Goal: Information Seeking & Learning: Learn about a topic

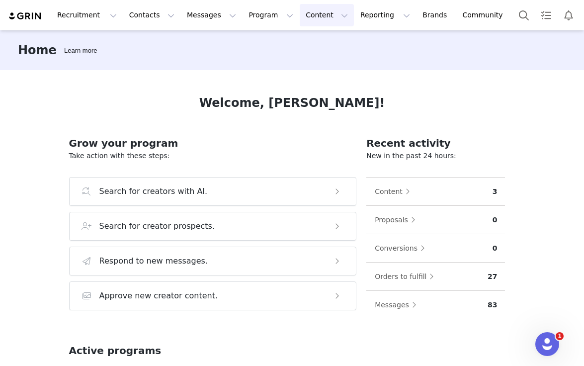
click at [314, 10] on button "Content Content" at bounding box center [327, 15] width 54 height 22
click at [320, 48] on p "Creator Content" at bounding box center [315, 44] width 56 height 10
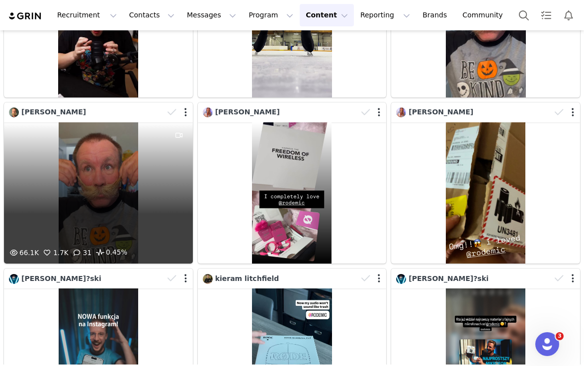
scroll to position [804, 0]
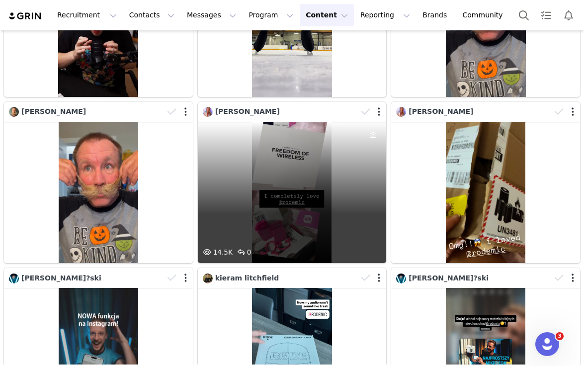
click at [293, 175] on div "14.5K 0" at bounding box center [292, 193] width 189 height 142
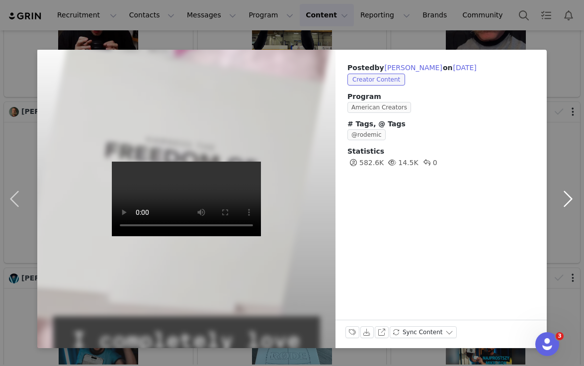
click at [569, 193] on button "button" at bounding box center [568, 199] width 42 height 298
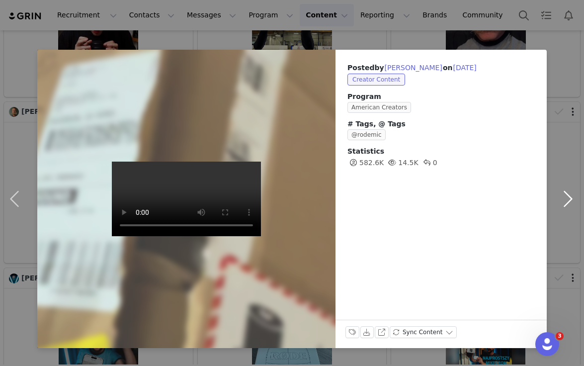
click at [561, 100] on button "button" at bounding box center [568, 199] width 42 height 298
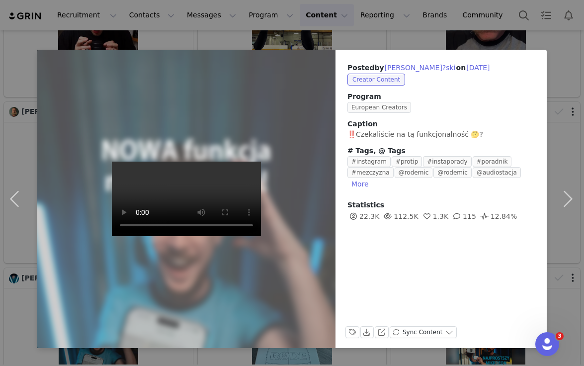
click at [500, 32] on div "Posted by [PERSON_NAME]?ski on [DATE] Creator Content Program European Creators…" at bounding box center [292, 183] width 584 height 366
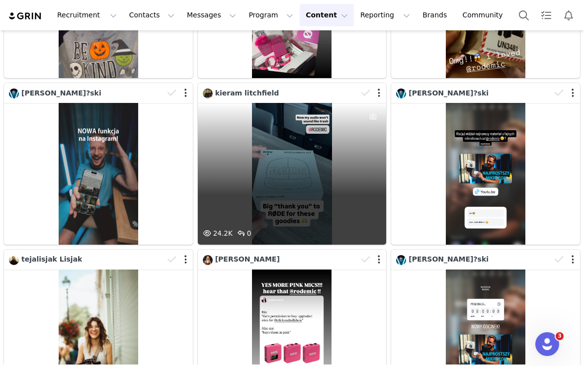
scroll to position [994, 0]
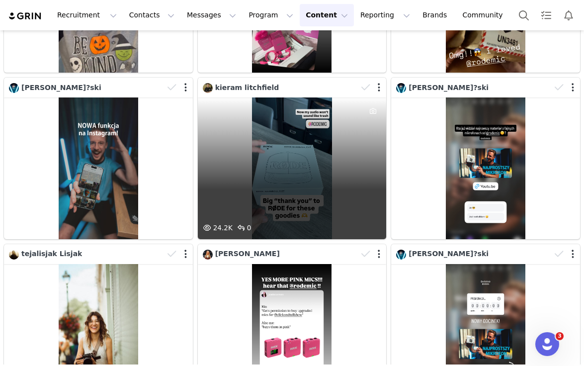
click at [248, 165] on div "24.2K 0" at bounding box center [292, 168] width 189 height 142
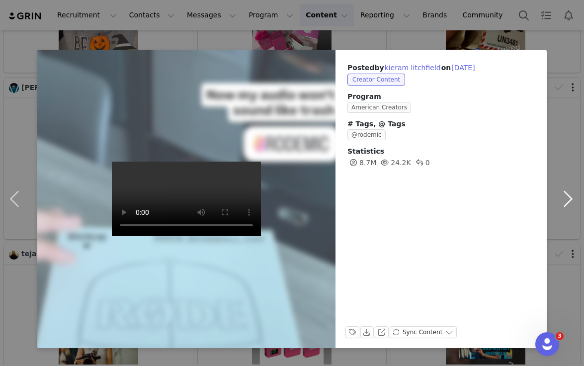
click at [565, 60] on button "button" at bounding box center [568, 199] width 42 height 298
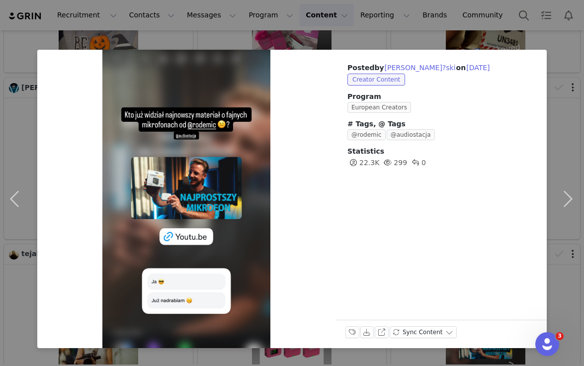
click at [472, 32] on div "Posted by [PERSON_NAME]?ski on [DATE] Creator Content Program European Creators…" at bounding box center [292, 183] width 584 height 366
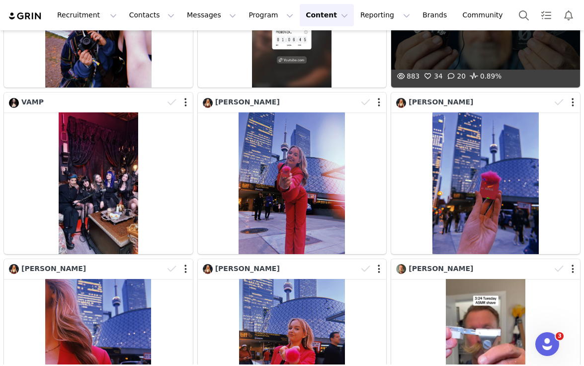
scroll to position [1976, 0]
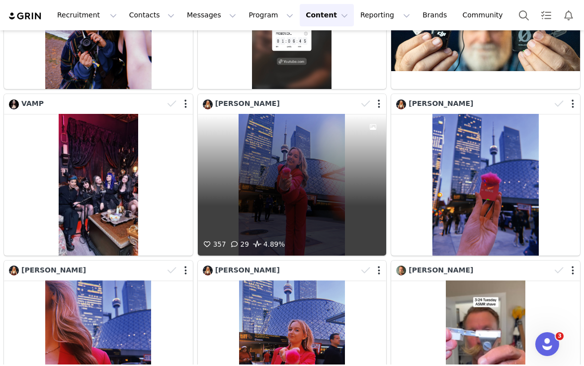
click at [303, 186] on div "357 29 4.89%" at bounding box center [292, 185] width 189 height 142
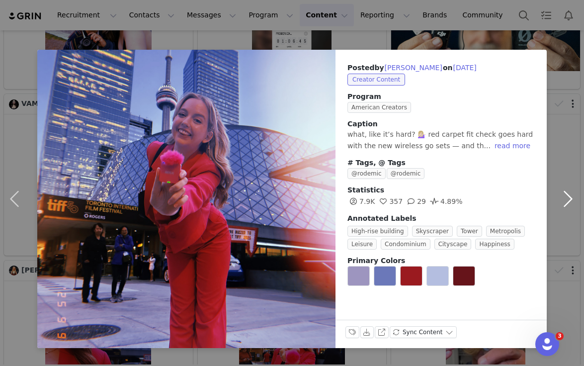
click at [569, 78] on button "button" at bounding box center [568, 199] width 42 height 298
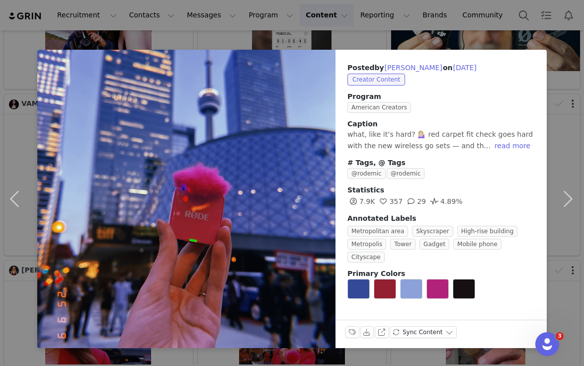
click at [526, 39] on div "Posted by [PERSON_NAME] on [DATE] Creator Content Program American Creators Cap…" at bounding box center [292, 183] width 584 height 366
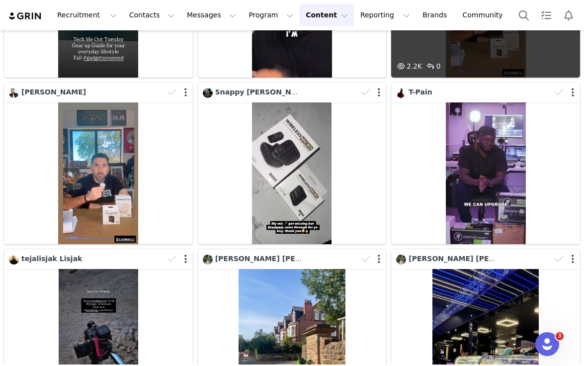
scroll to position [2503, 0]
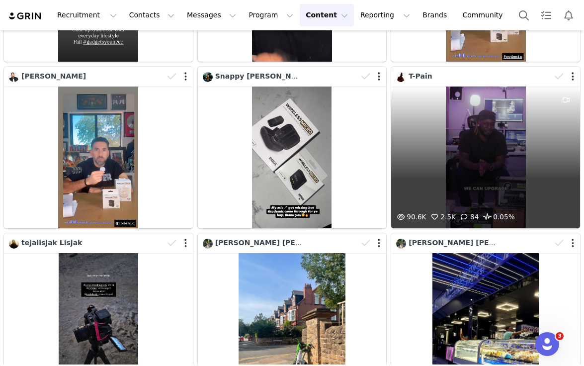
click at [481, 108] on div "90.6K 2.5K 84 0.05%" at bounding box center [485, 157] width 189 height 142
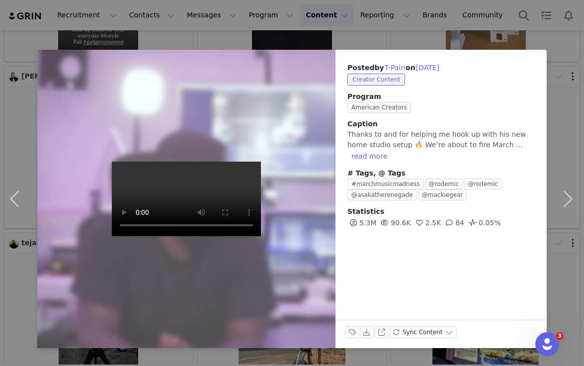
click at [339, 41] on div "Posted by T-Pain on [DATE] Creator Content Program American Creators Caption Th…" at bounding box center [292, 183] width 584 height 366
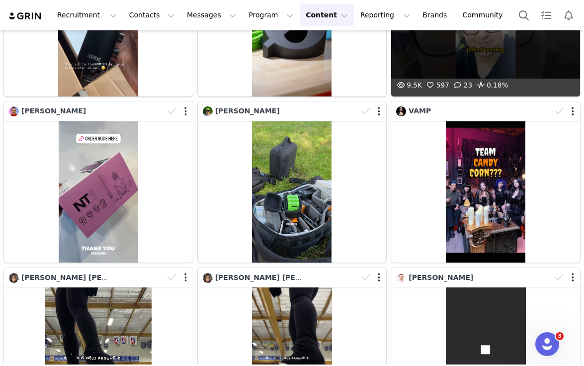
scroll to position [140, 0]
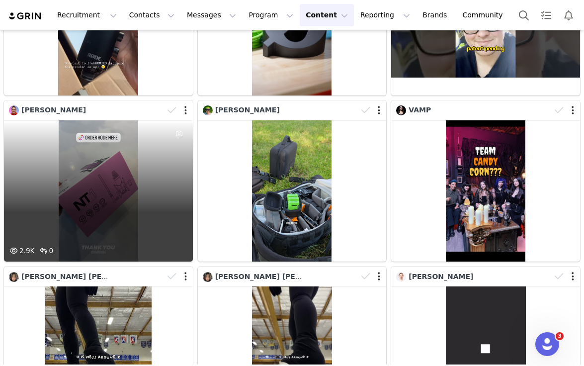
click at [102, 172] on div "2.9K 0" at bounding box center [98, 191] width 189 height 142
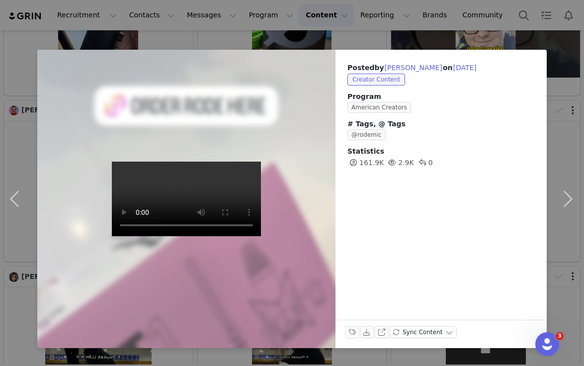
click at [274, 30] on div "Posted by [PERSON_NAME] on [DATE] Creator Content Program American Creators # T…" at bounding box center [292, 183] width 584 height 366
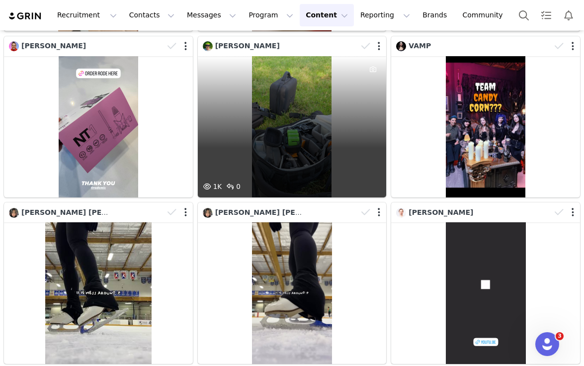
scroll to position [127, 0]
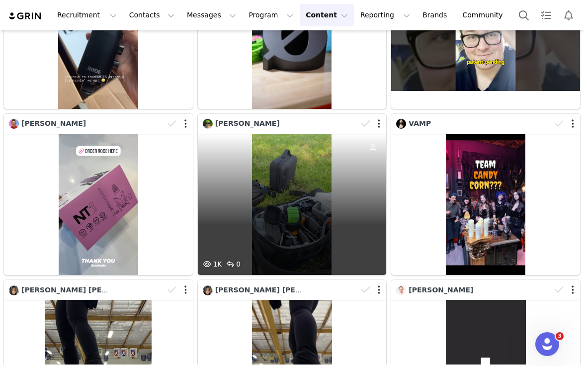
click at [309, 207] on div "1K 0" at bounding box center [292, 205] width 189 height 142
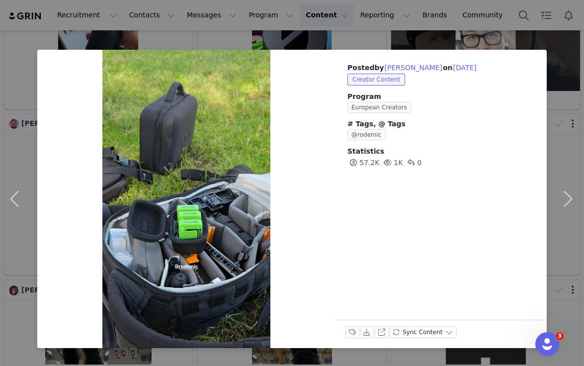
click at [517, 36] on div "Posted by [PERSON_NAME] on [DATE] Creator Content Program European Creators # T…" at bounding box center [292, 183] width 584 height 366
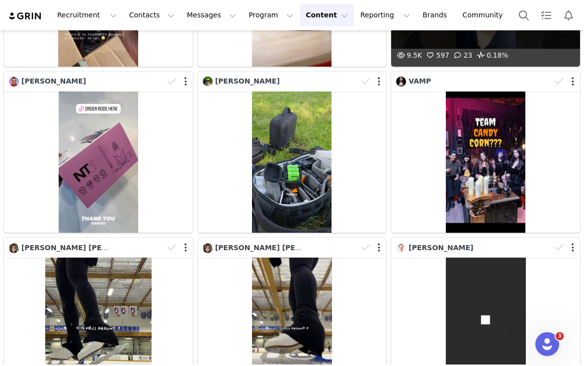
scroll to position [198, 0]
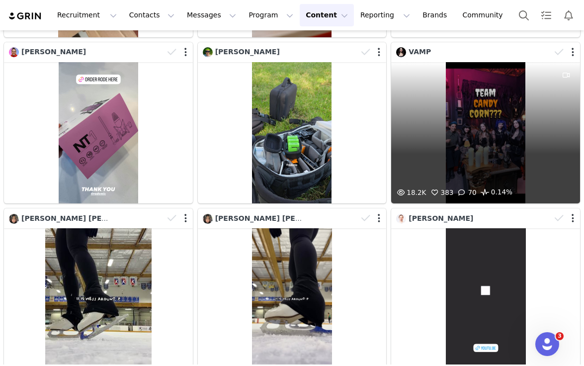
click at [484, 111] on div "18.2K 383 70 0.14%" at bounding box center [485, 133] width 189 height 142
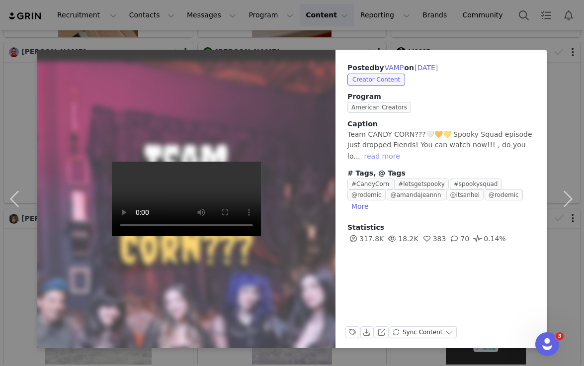
click at [376, 154] on button "read more" at bounding box center [382, 156] width 44 height 12
click at [398, 68] on button "VAMP" at bounding box center [394, 68] width 20 height 12
type input "VAMP"
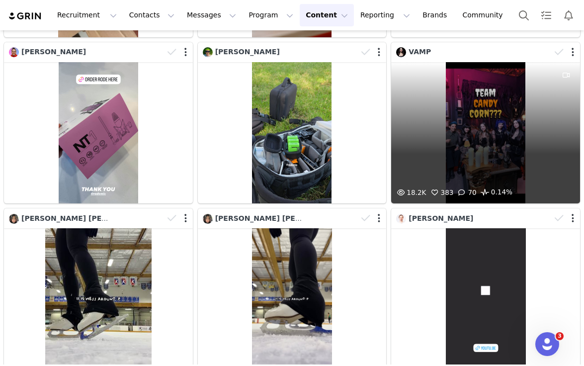
scroll to position [41, 0]
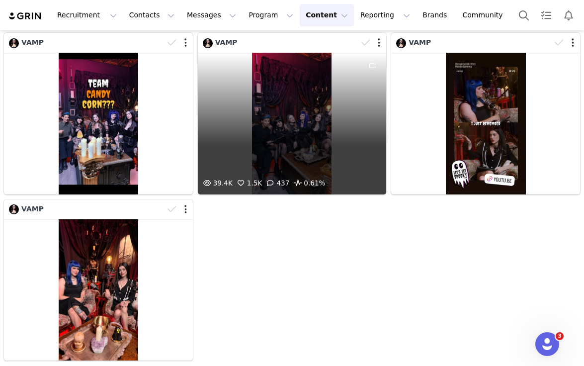
click at [304, 112] on div "39.4K 1.5K 437 0.61%" at bounding box center [292, 124] width 189 height 142
